Goal: Information Seeking & Learning: Learn about a topic

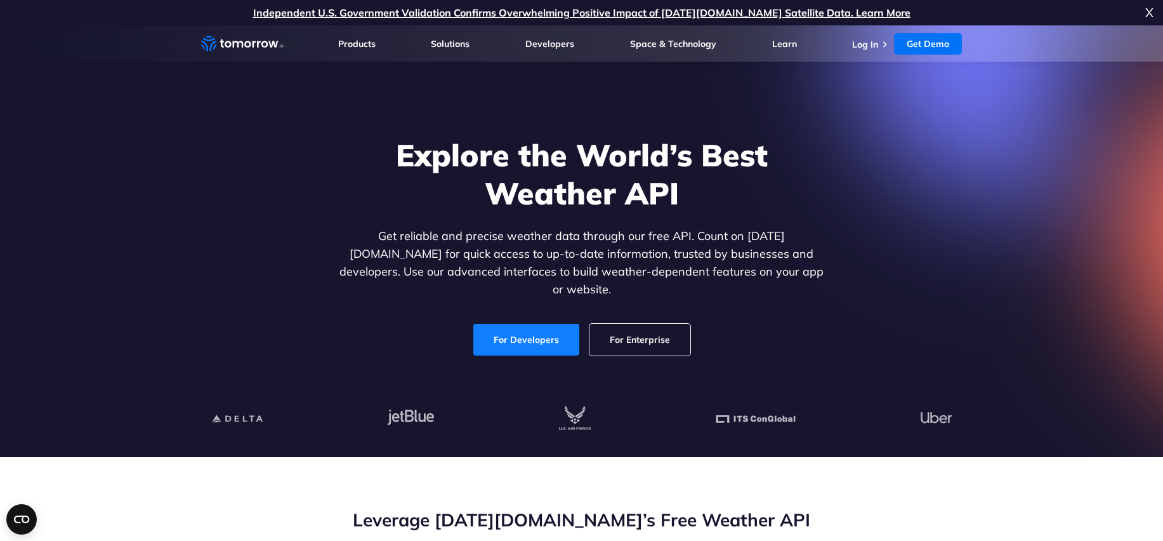
click at [521, 334] on link "For Developers" at bounding box center [526, 340] width 106 height 32
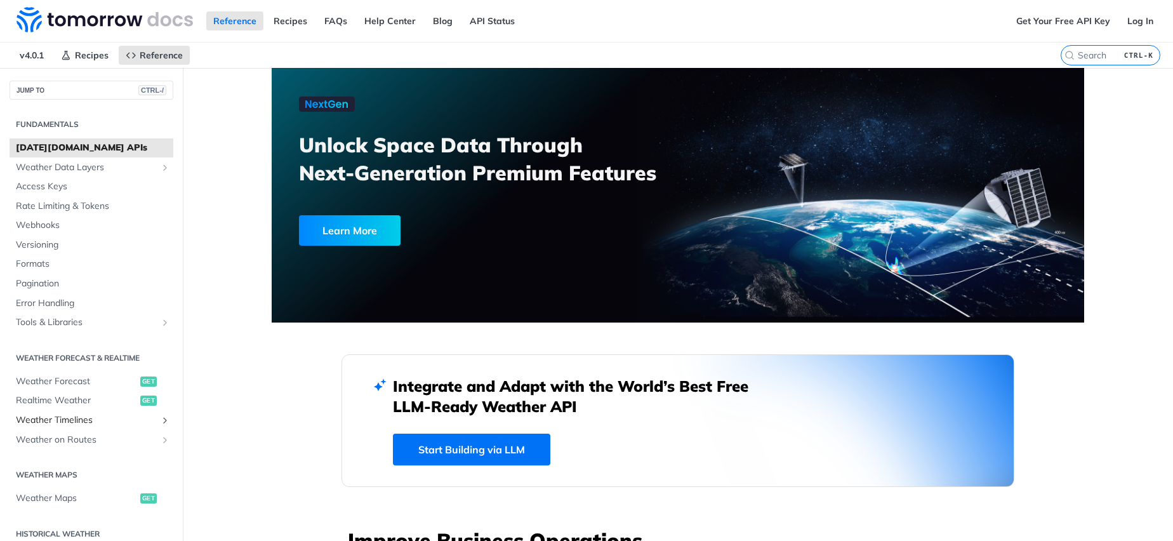
click at [58, 425] on span "Weather Timelines" at bounding box center [86, 420] width 141 height 13
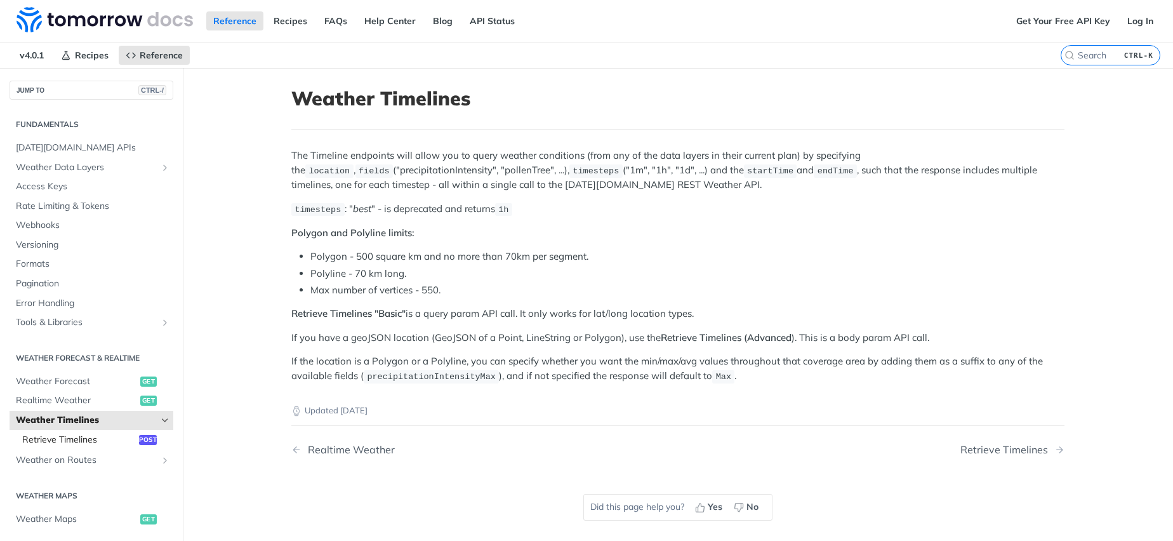
click at [69, 442] on span "Retrieve Timelines" at bounding box center [79, 439] width 114 height 13
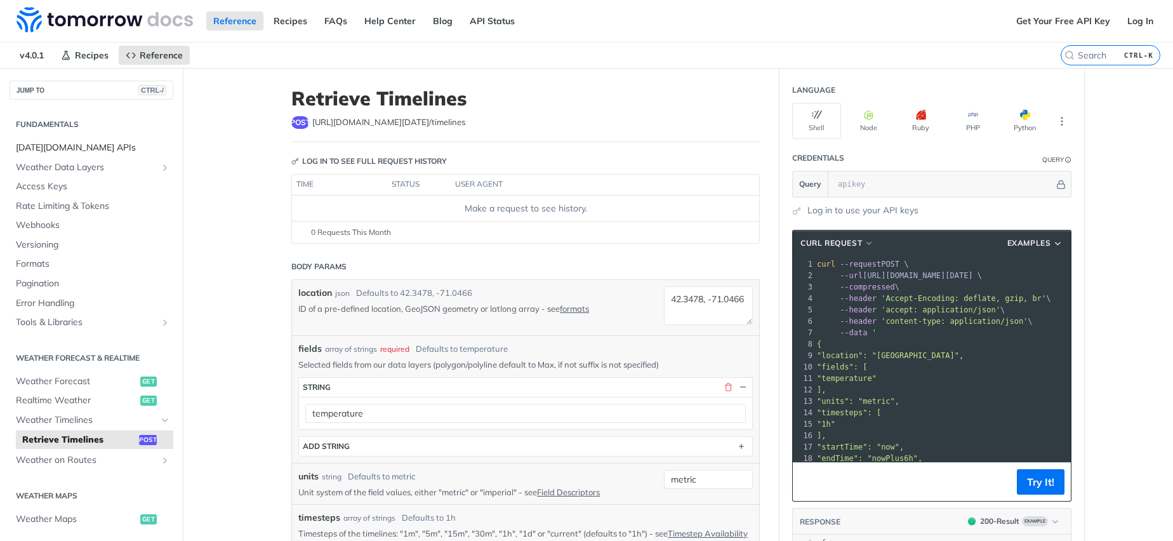
scroll to position [76, 0]
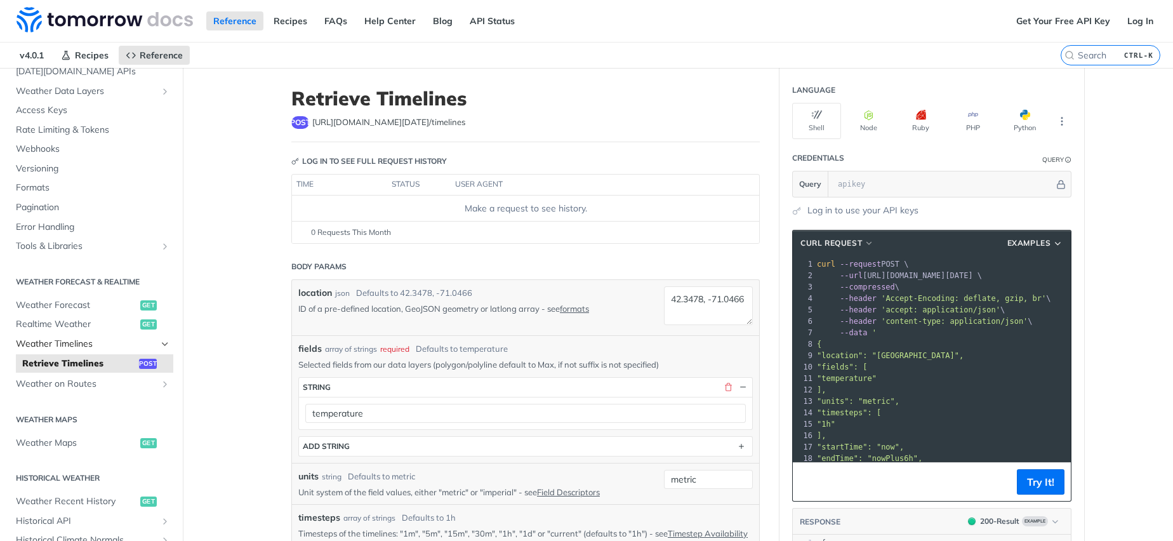
click at [61, 345] on span "Weather Timelines" at bounding box center [86, 344] width 141 height 13
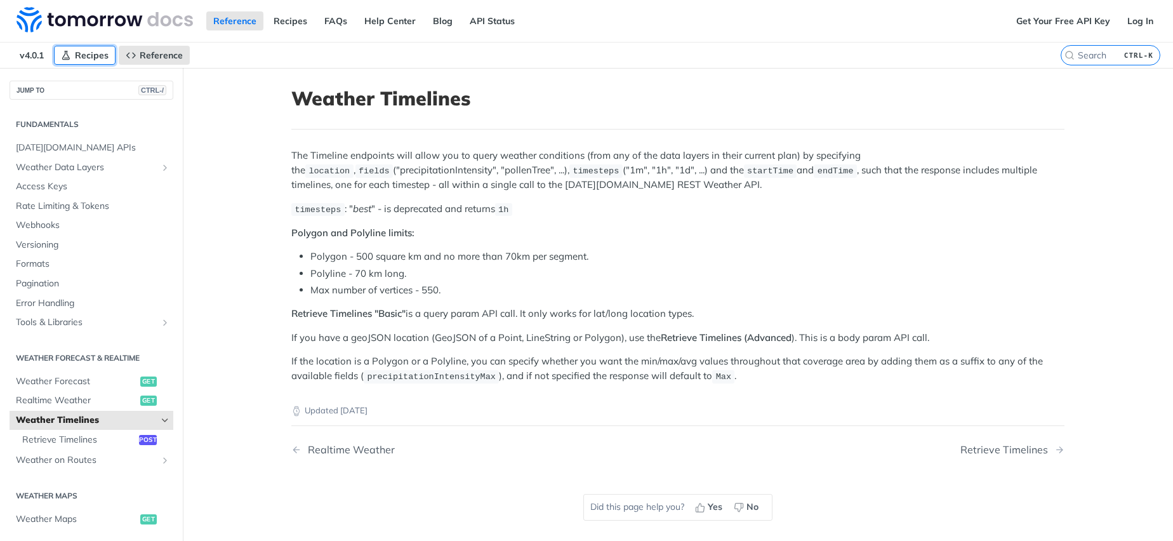
click at [80, 56] on span "Recipes" at bounding box center [92, 55] width 34 height 11
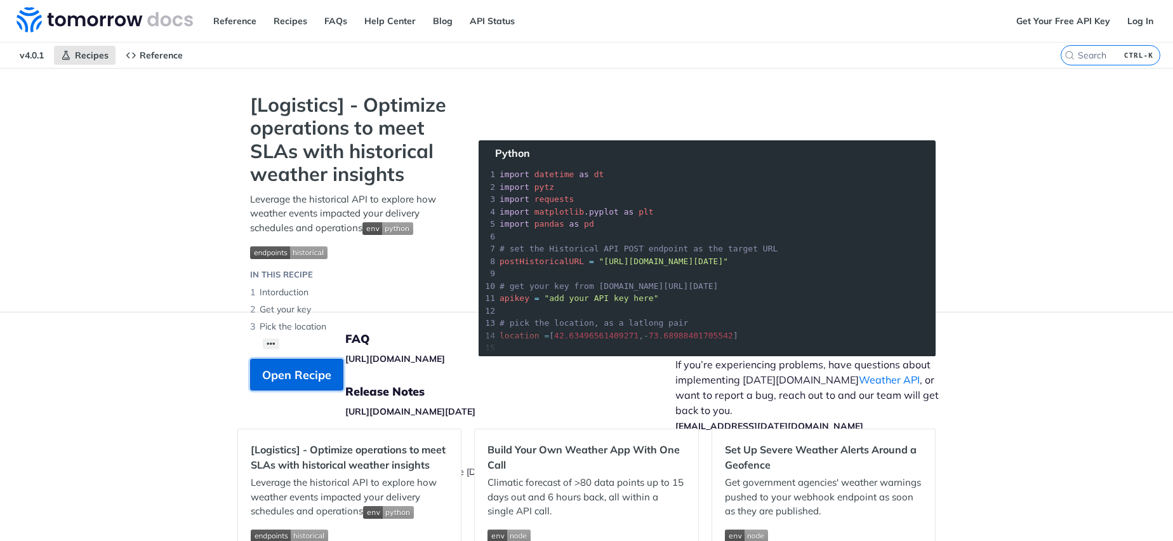
click at [284, 381] on span "Open Recipe" at bounding box center [296, 374] width 69 height 17
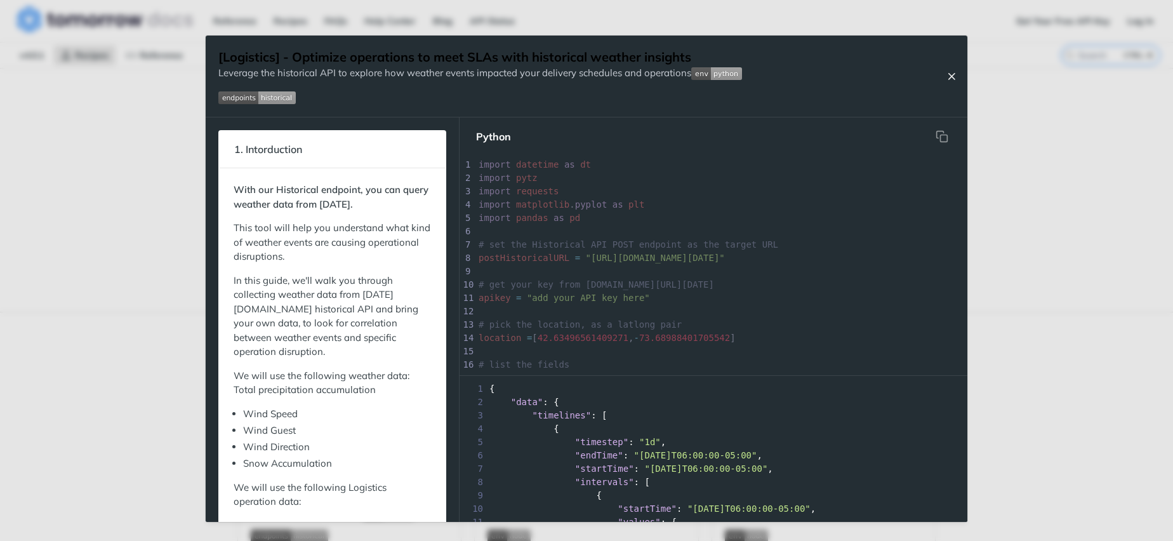
click at [955, 81] on icon "Close Recipe" at bounding box center [951, 75] width 11 height 11
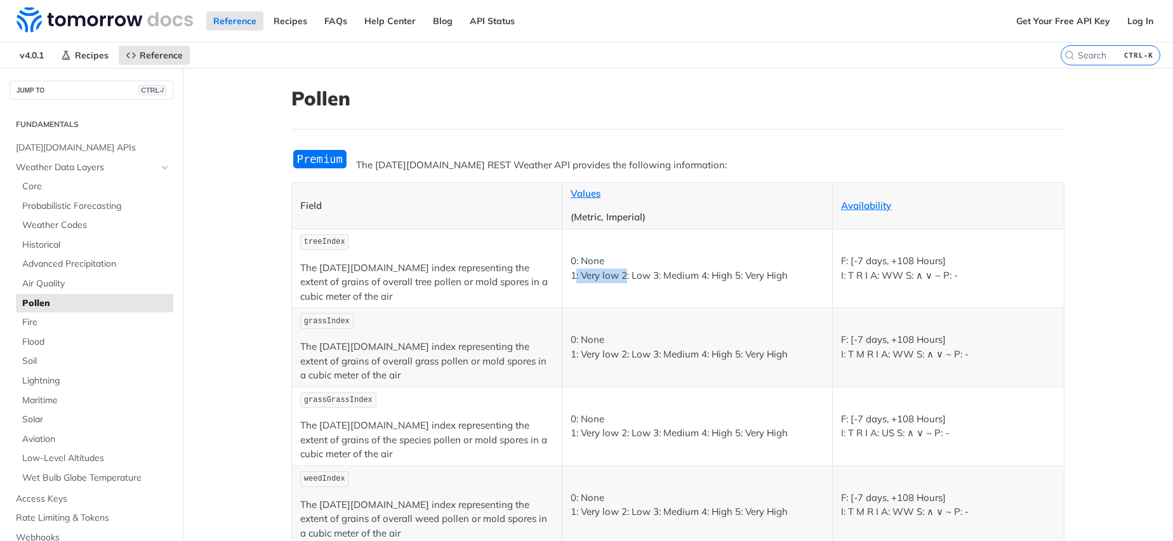
drag, startPoint x: 569, startPoint y: 275, endPoint x: 623, endPoint y: 275, distance: 53.9
click at [623, 275] on p "0: None 1: Very low 2: Low 3: Medium 4: High 5: Very High" at bounding box center [697, 268] width 253 height 29
drag, startPoint x: 647, startPoint y: 277, endPoint x: 658, endPoint y: 278, distance: 10.8
click at [658, 278] on p "0: None 1: Very low 2: Low 3: Medium 4: High 5: Very High" at bounding box center [697, 268] width 253 height 29
drag, startPoint x: 697, startPoint y: 278, endPoint x: 385, endPoint y: 240, distance: 314.6
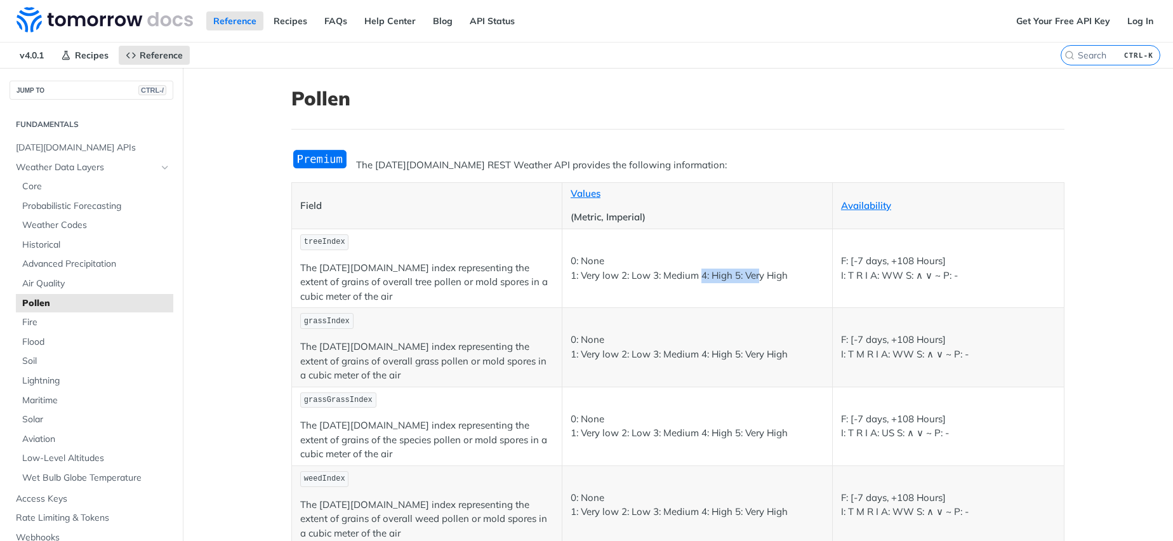
click at [728, 279] on p "0: None 1: Very low 2: Low 3: Medium 4: High 5: Very High" at bounding box center [697, 268] width 253 height 29
